Goal: Task Accomplishment & Management: Manage account settings

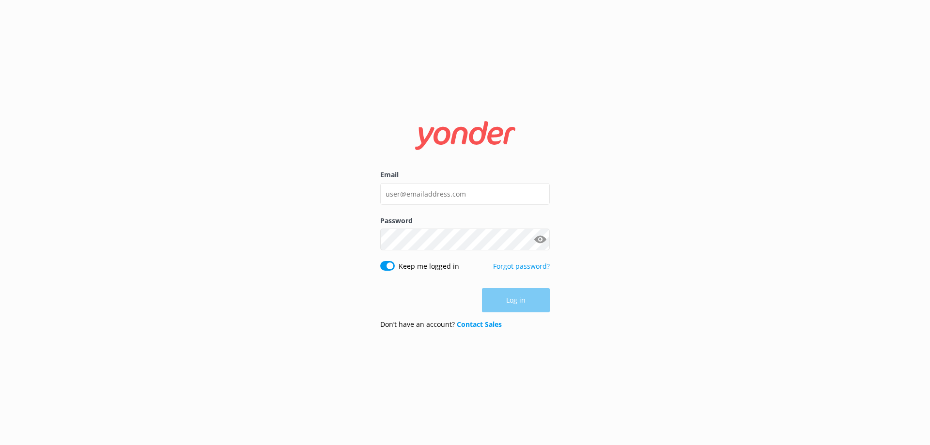
click at [439, 211] on div "Email" at bounding box center [465, 193] width 170 height 46
click at [440, 194] on input "Email" at bounding box center [465, 194] width 170 height 22
type input "[EMAIL_ADDRESS][DOMAIN_NAME]"
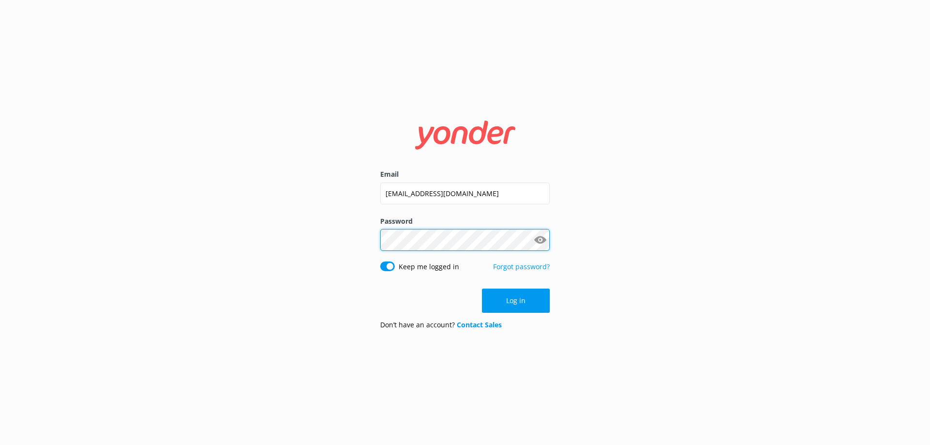
click button "Log in" at bounding box center [516, 301] width 68 height 24
